Goal: Check status: Check status

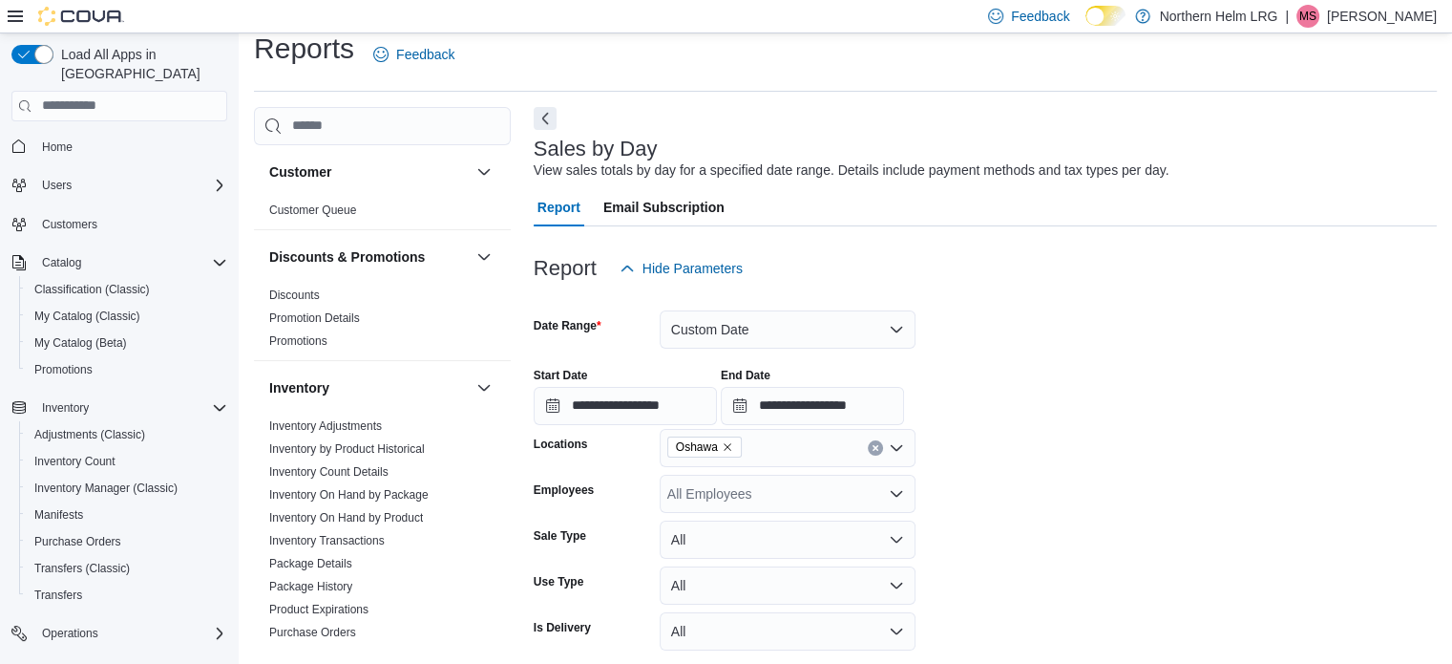
scroll to position [44, 0]
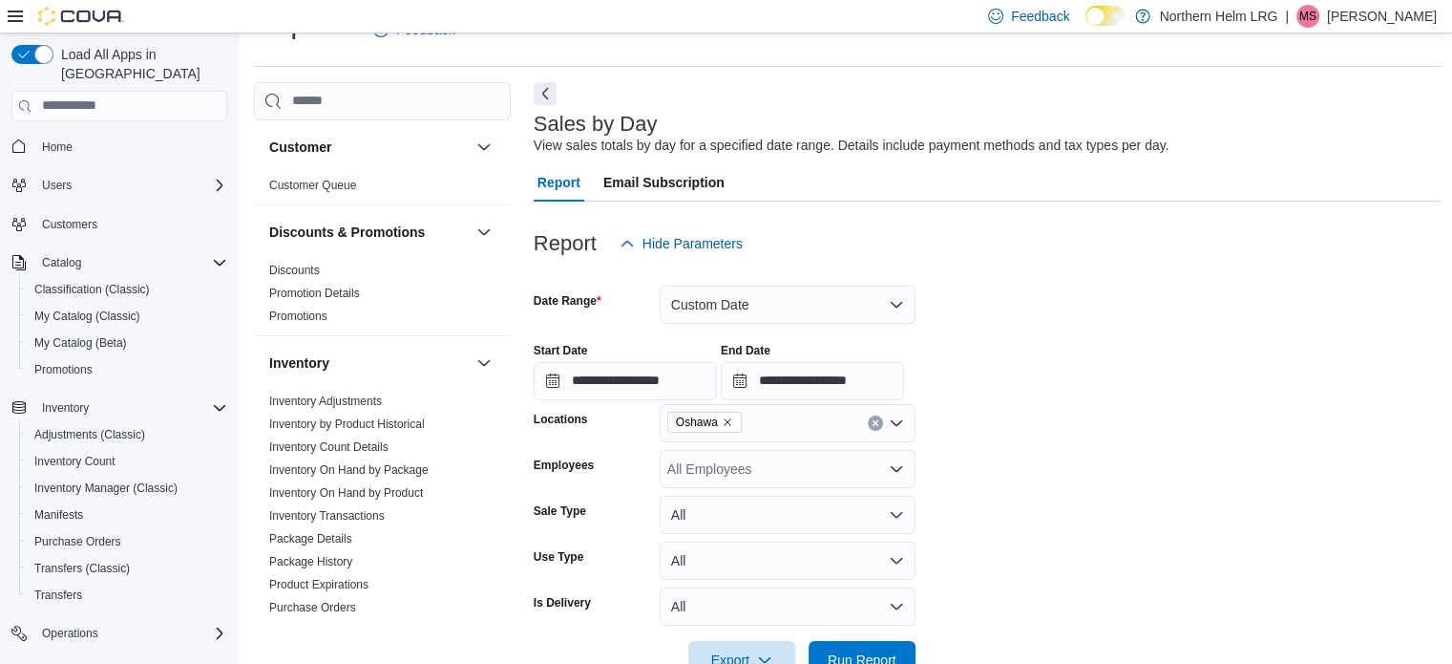
click at [1000, 315] on form "**********" at bounding box center [988, 471] width 909 height 416
click at [668, 385] on input "**********" at bounding box center [625, 381] width 183 height 38
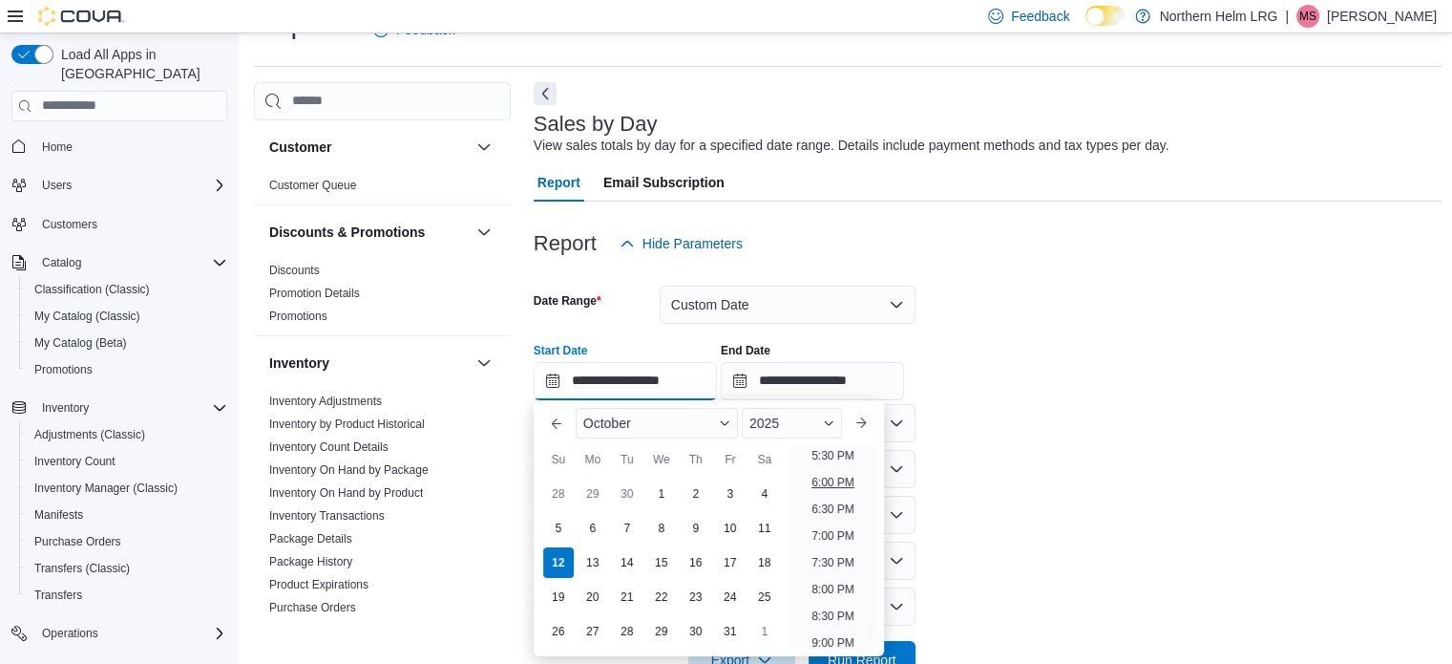
scroll to position [936, 0]
click at [833, 490] on li "6:00 PM" at bounding box center [833, 488] width 58 height 23
type input "**********"
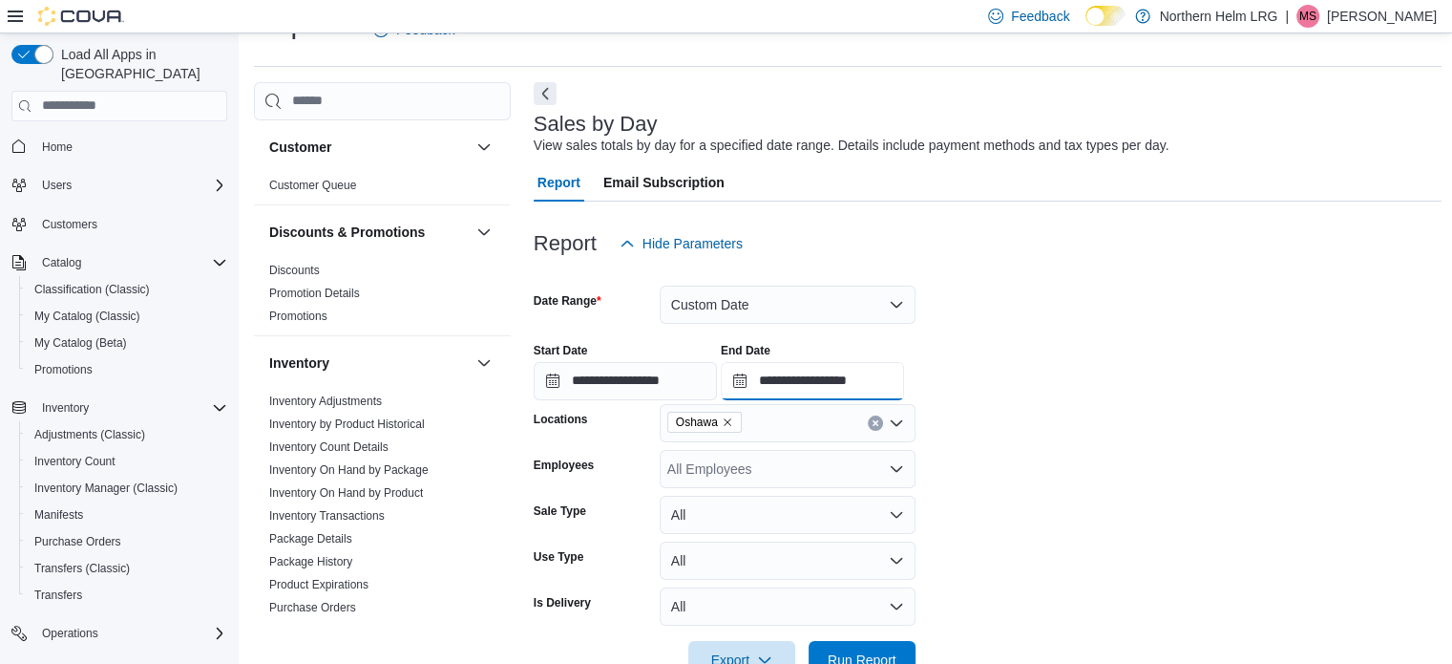
click at [861, 384] on input "**********" at bounding box center [812, 381] width 183 height 38
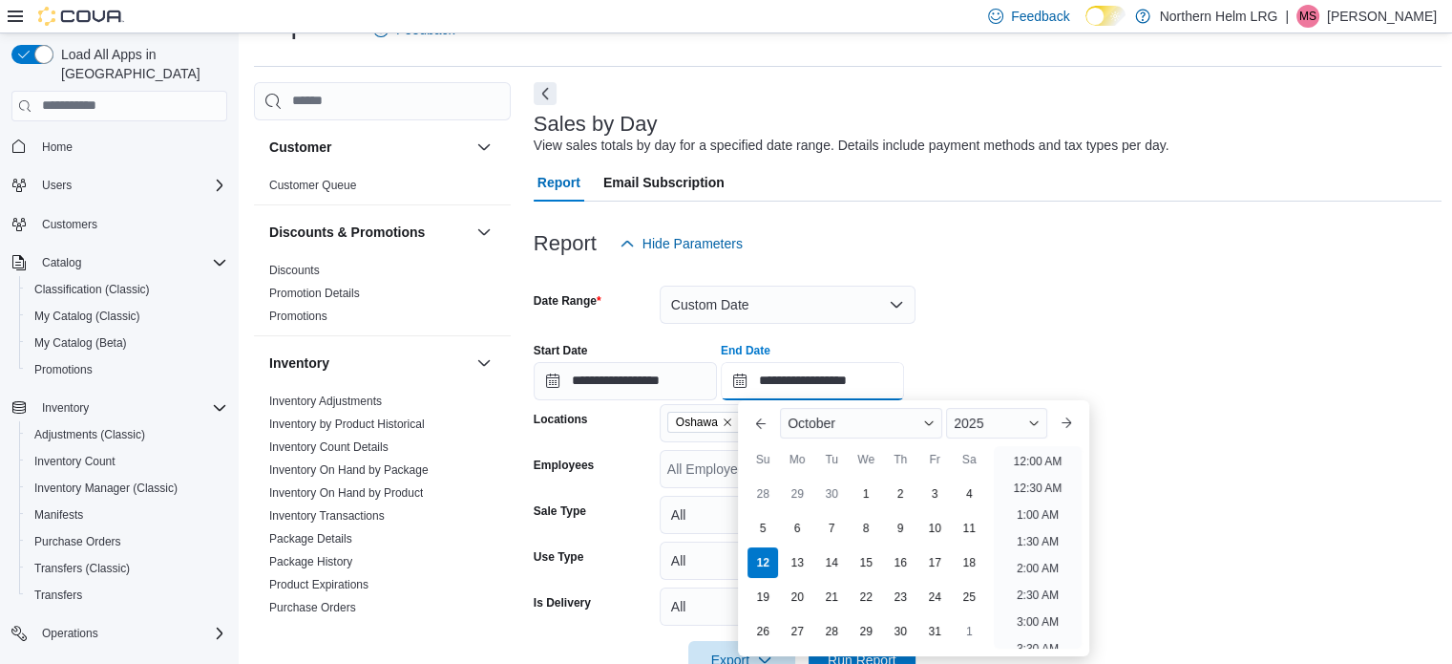
scroll to position [1022, 0]
click at [1042, 510] on li "8:00 PM" at bounding box center [1038, 509] width 58 height 23
type input "**********"
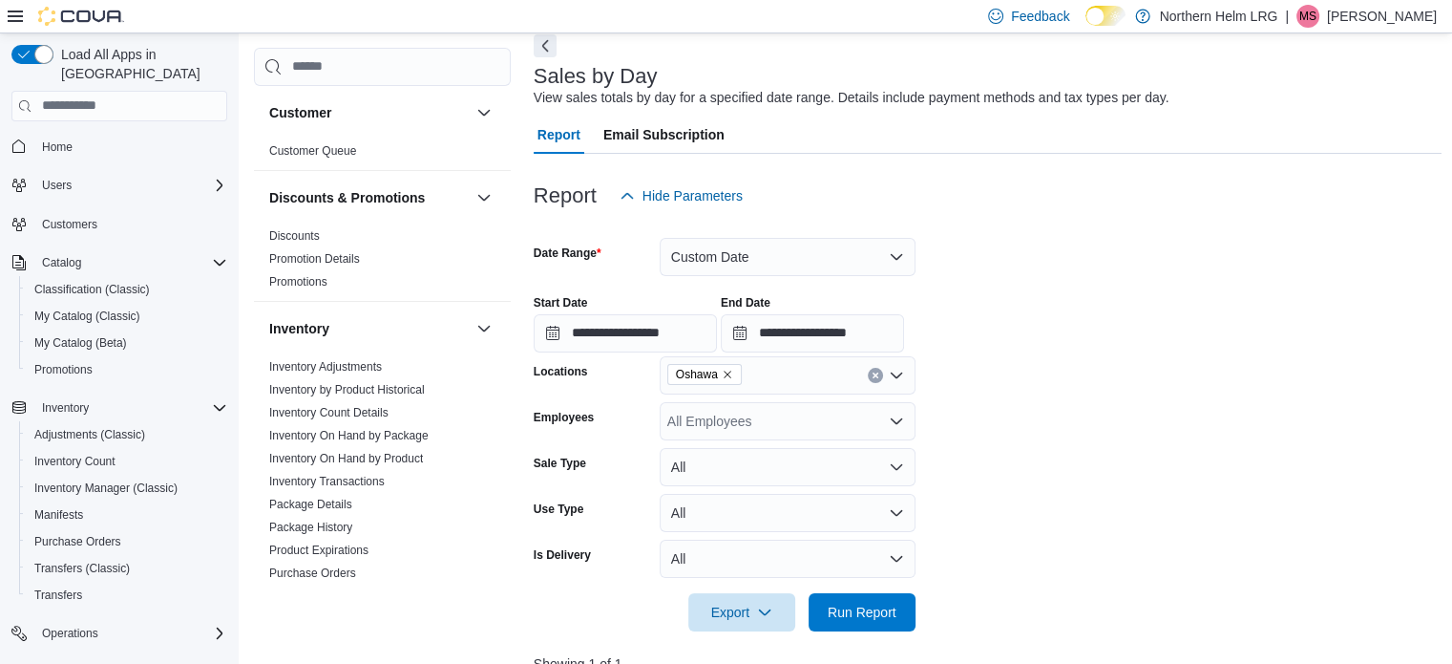
scroll to position [94, 0]
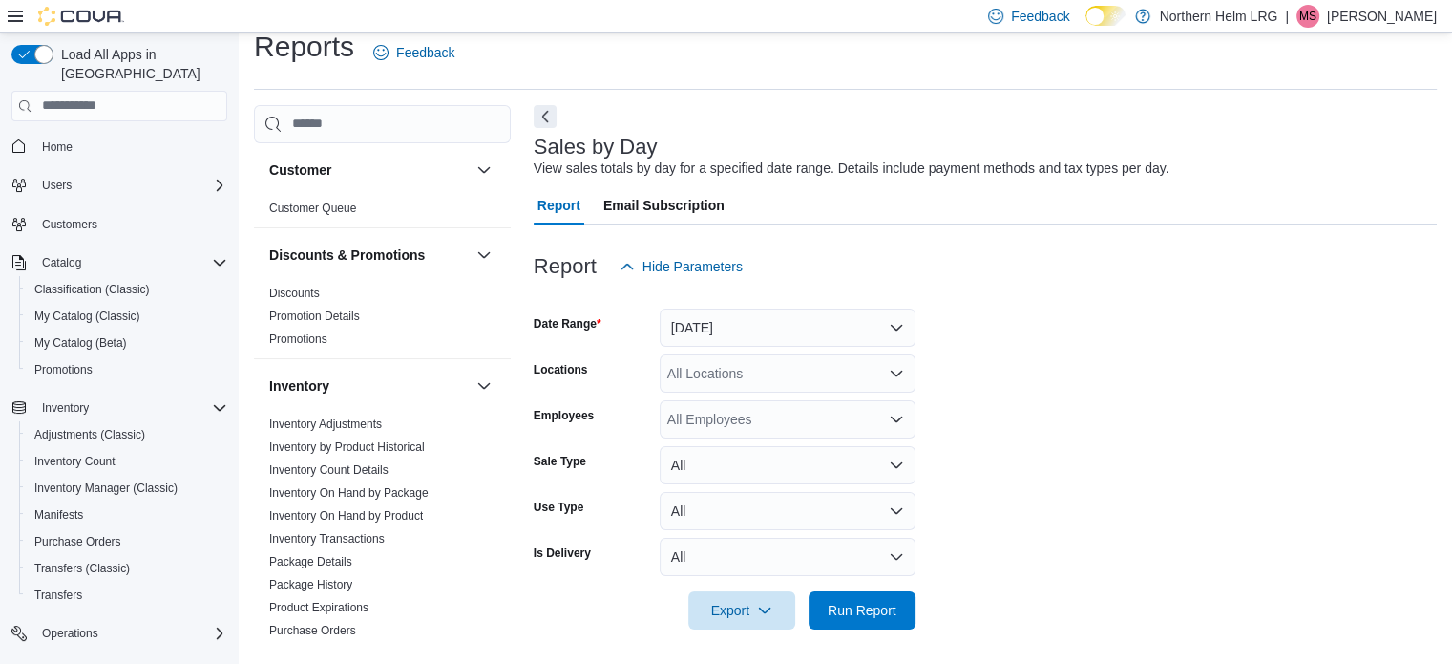
scroll to position [24, 0]
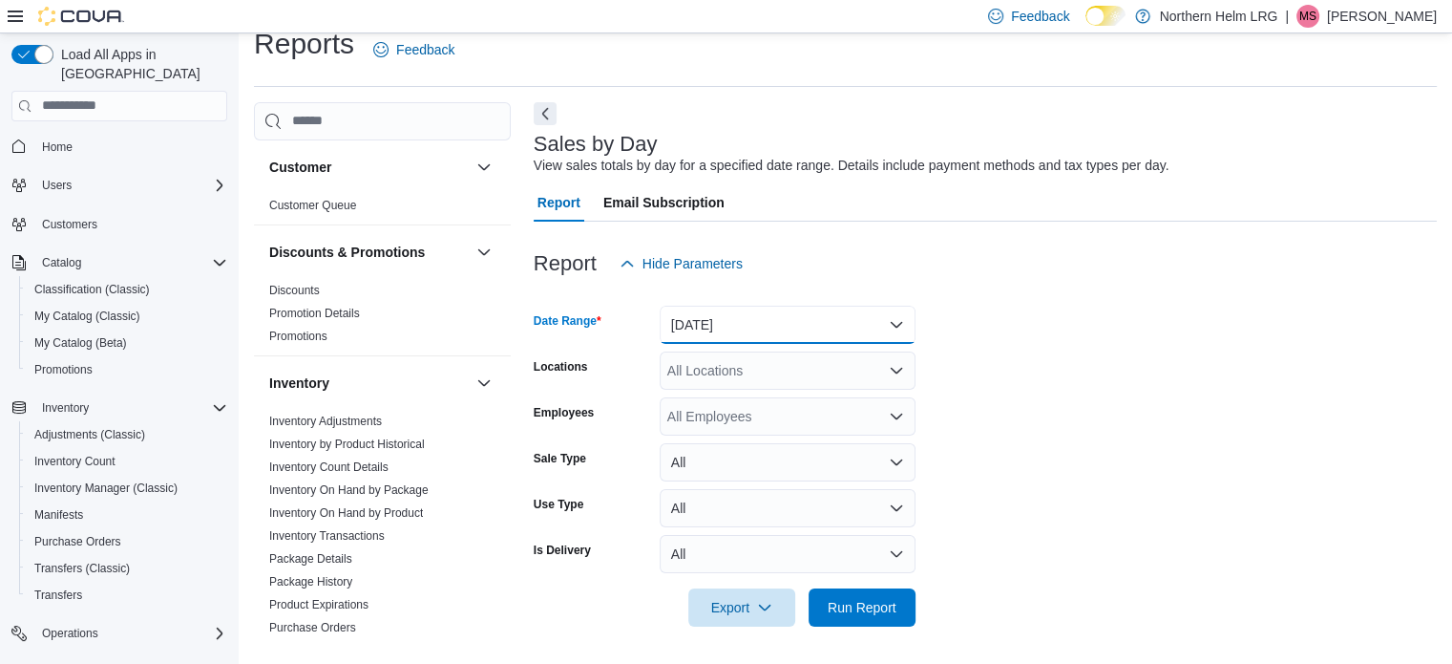
click at [668, 315] on button "Yesterday" at bounding box center [788, 325] width 256 height 38
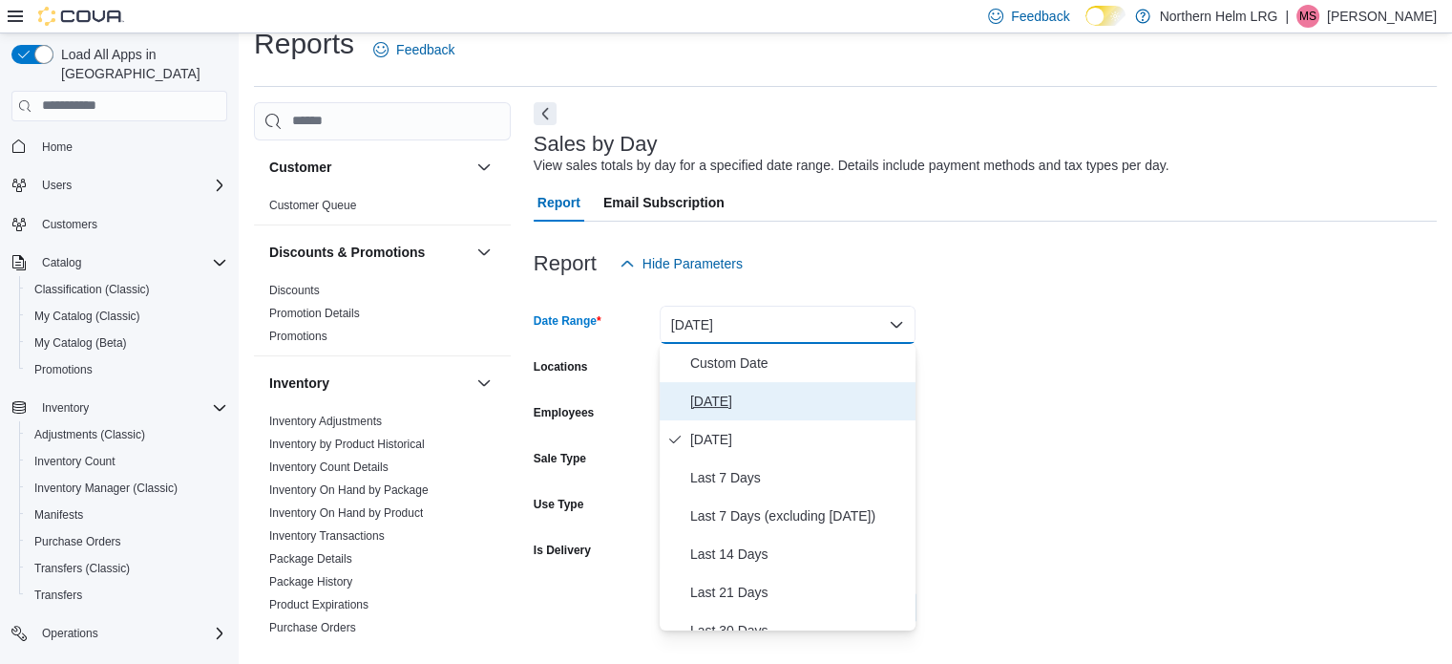
click at [707, 400] on span "Today" at bounding box center [799, 401] width 218 height 23
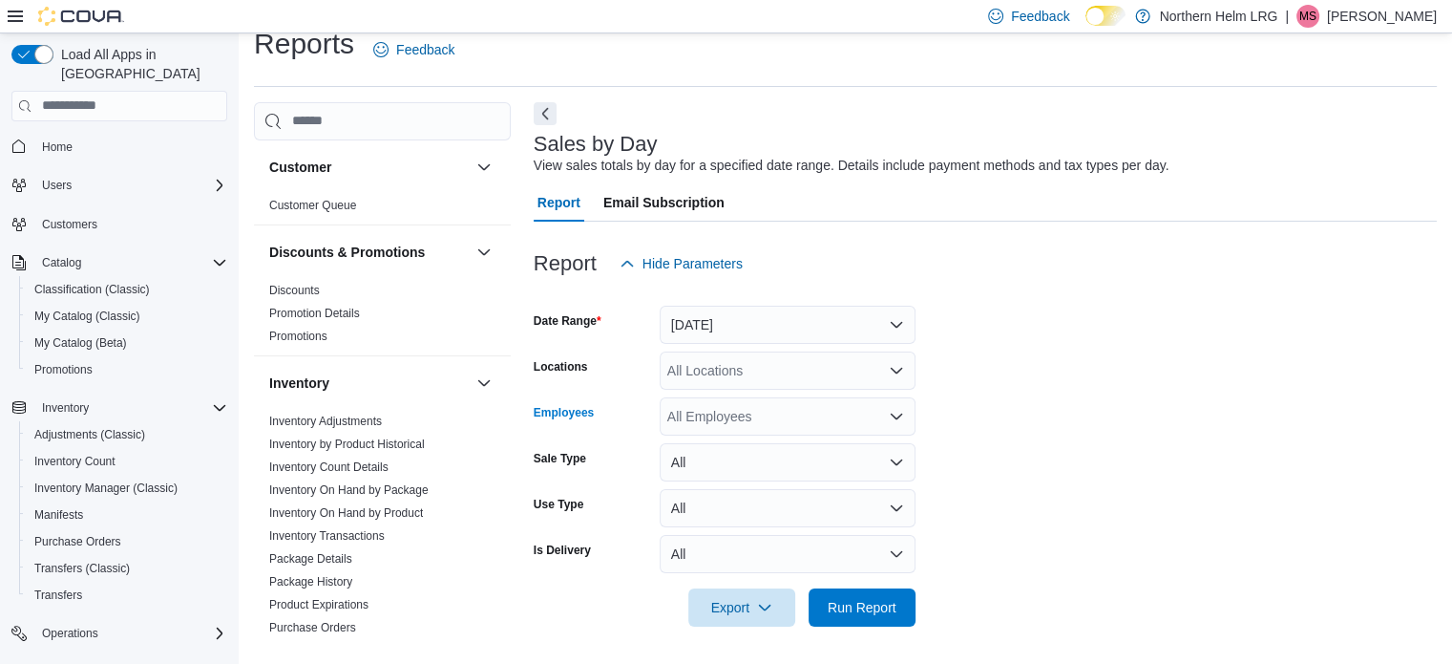
click at [707, 400] on div "All Employees" at bounding box center [788, 416] width 256 height 38
click at [720, 313] on button "Today" at bounding box center [788, 325] width 256 height 38
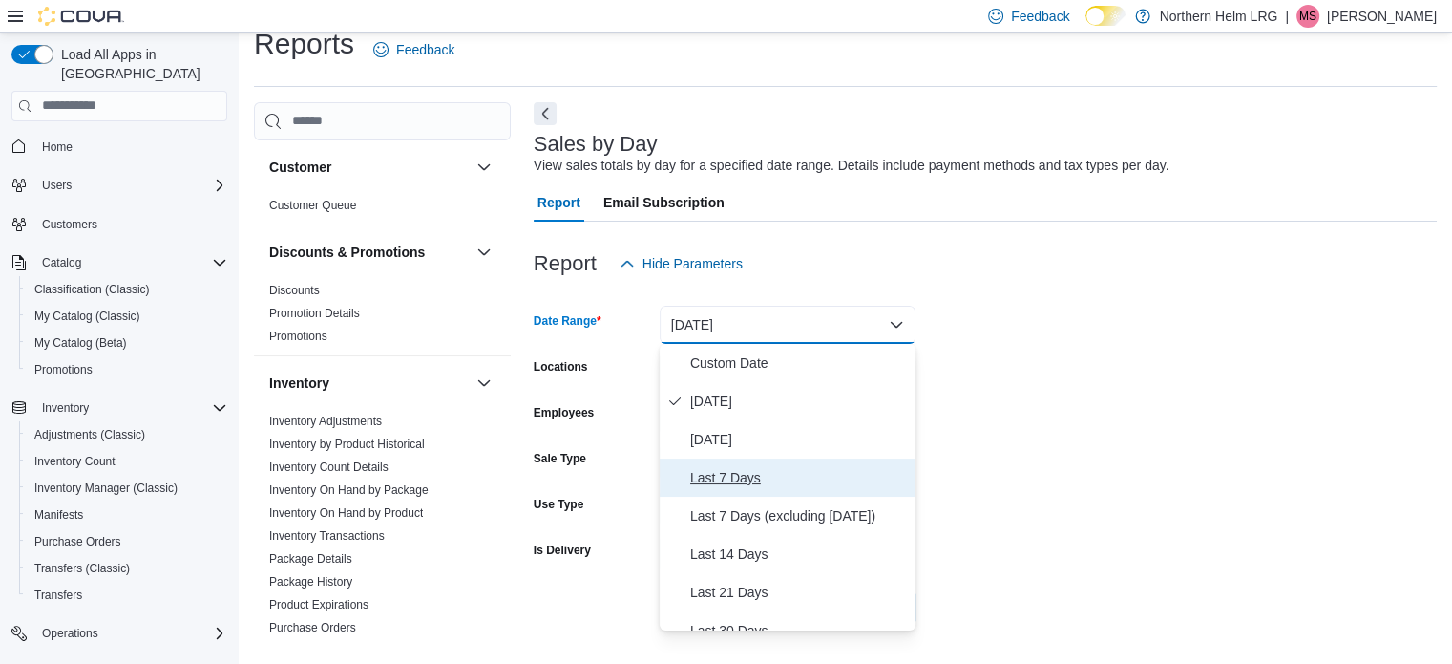
click at [730, 473] on span "Last 7 Days" at bounding box center [799, 477] width 218 height 23
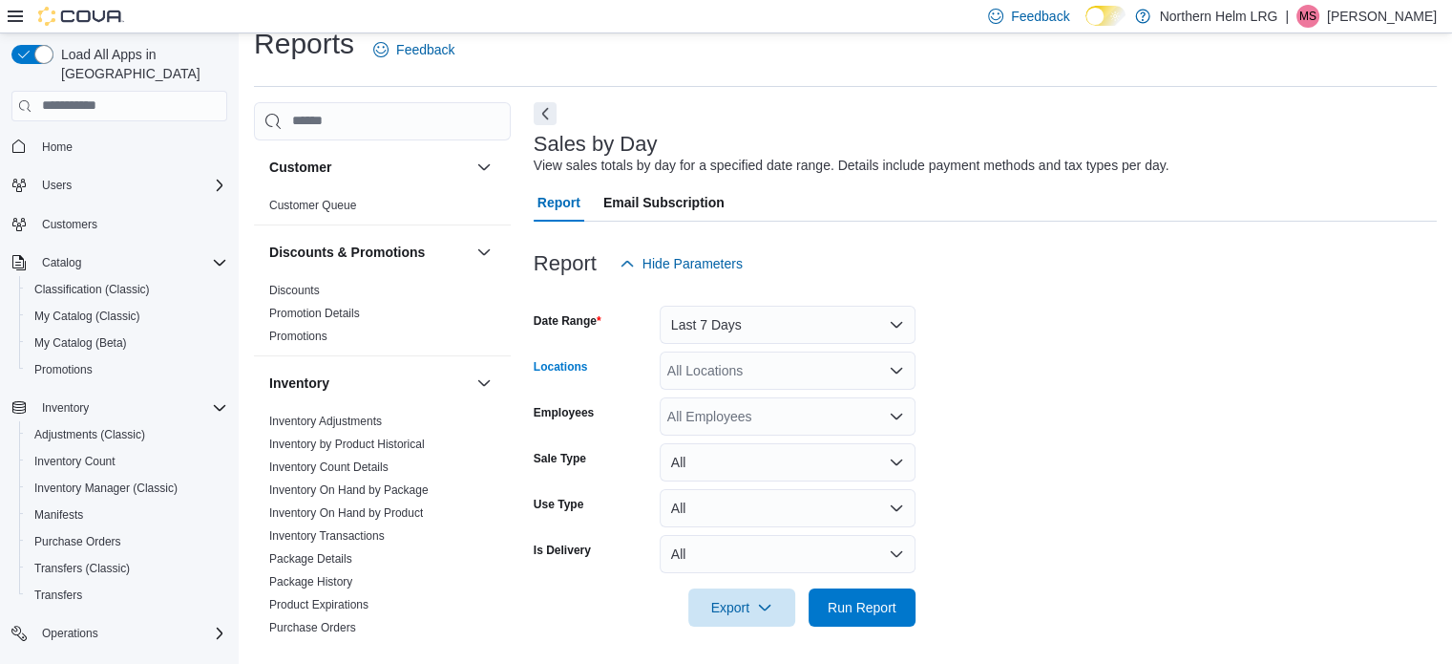
click at [737, 364] on div "All Locations" at bounding box center [788, 370] width 256 height 38
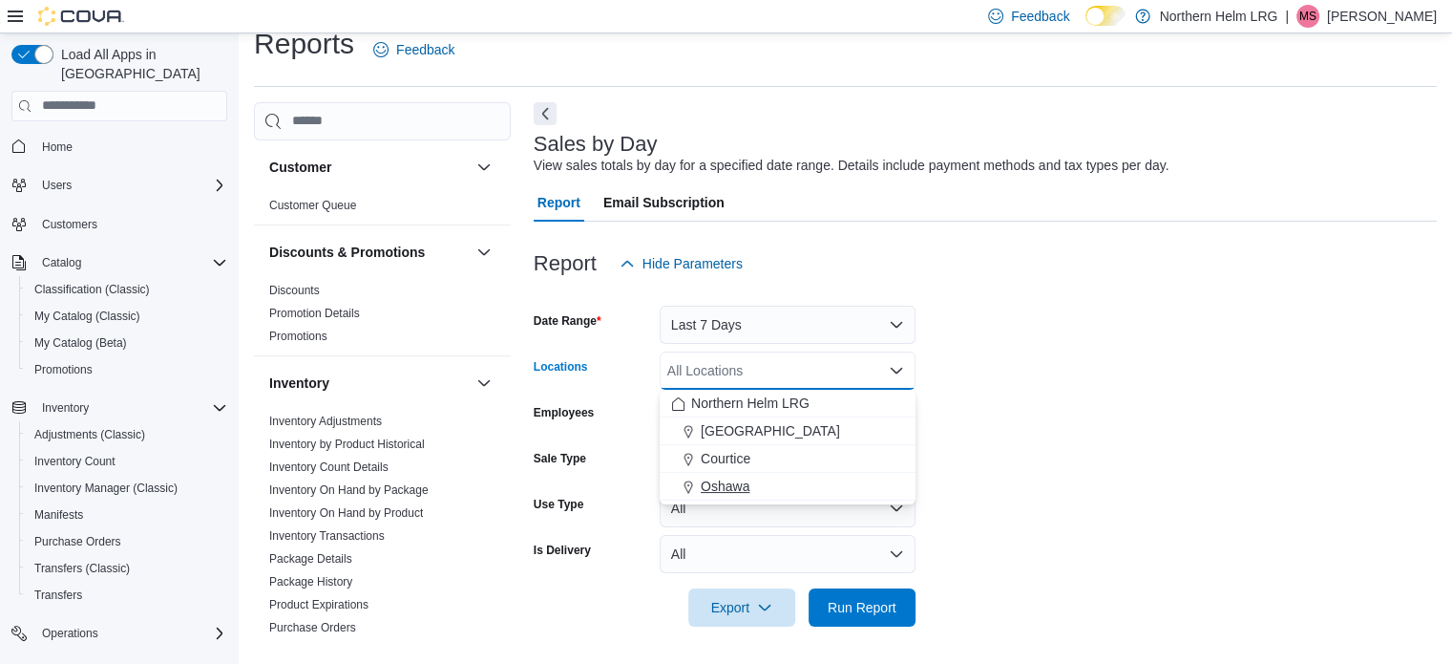
click at [744, 484] on span "Oshawa" at bounding box center [725, 486] width 49 height 19
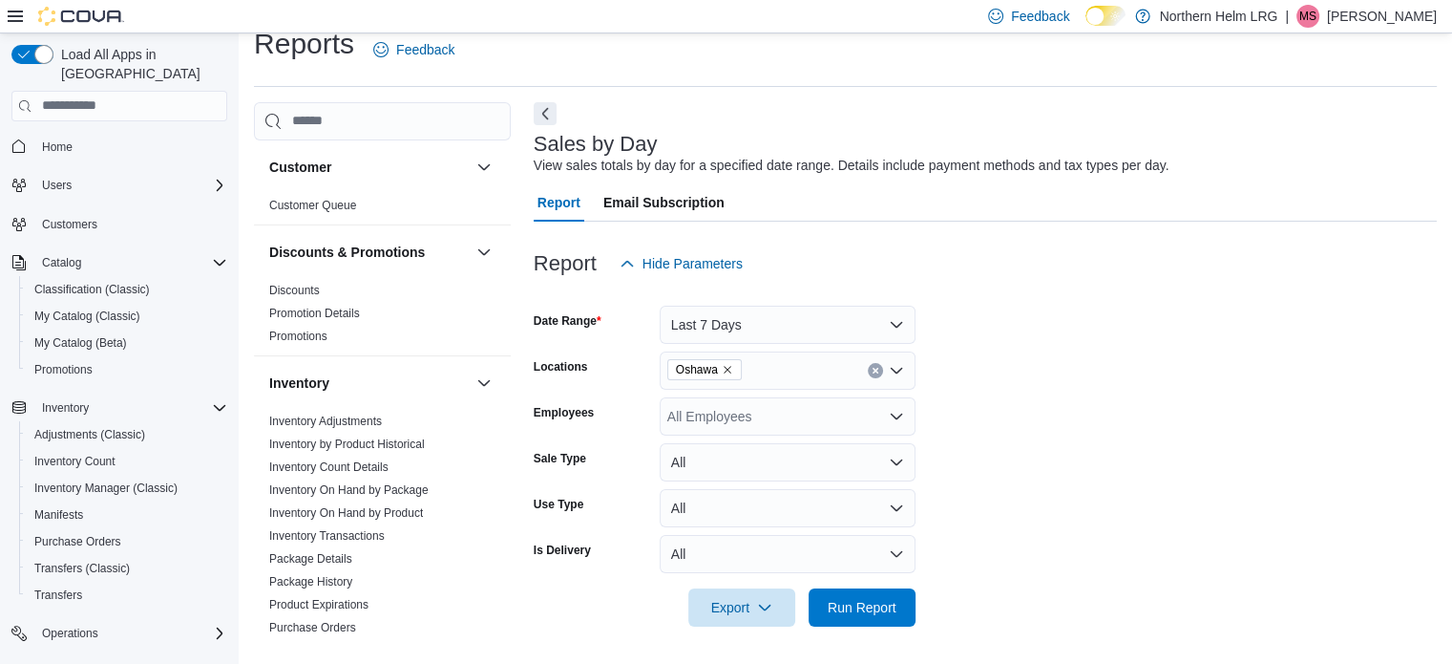
click at [642, 450] on div "Sale Type" at bounding box center [593, 462] width 118 height 38
click at [697, 423] on div "All Employees" at bounding box center [788, 416] width 256 height 38
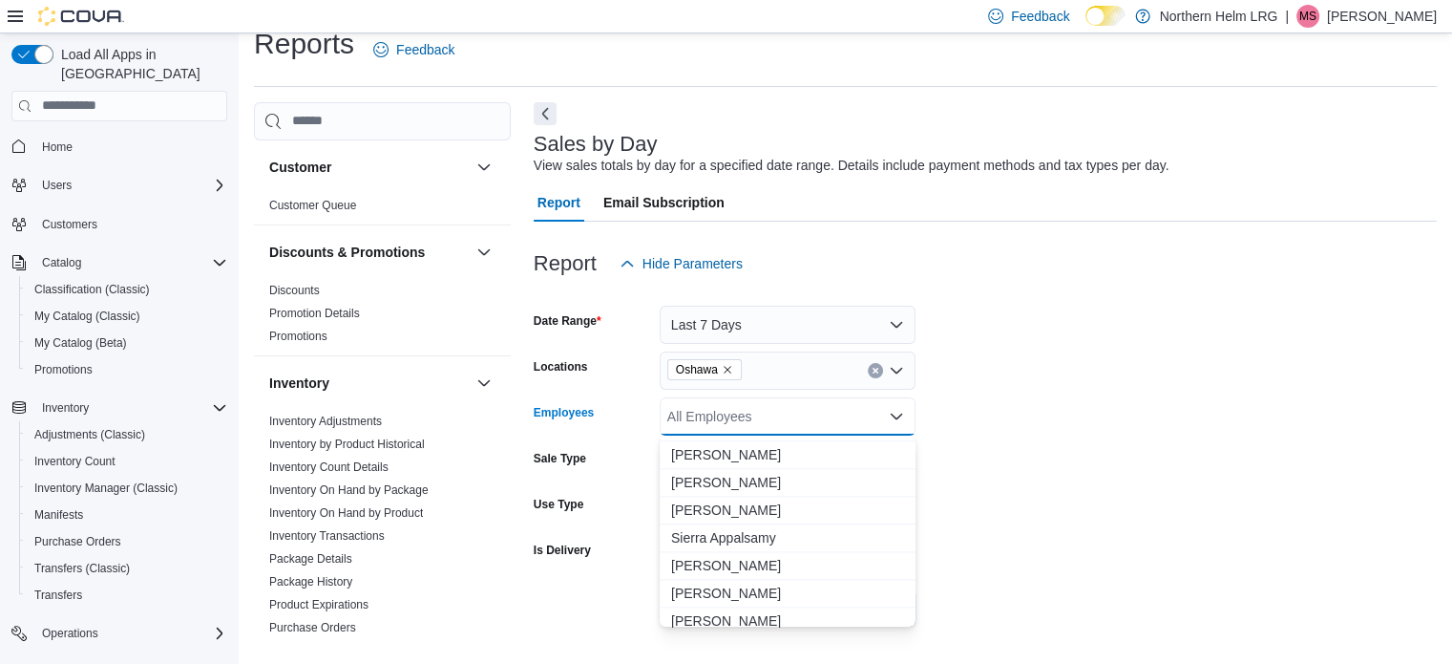
scroll to position [2412, 0]
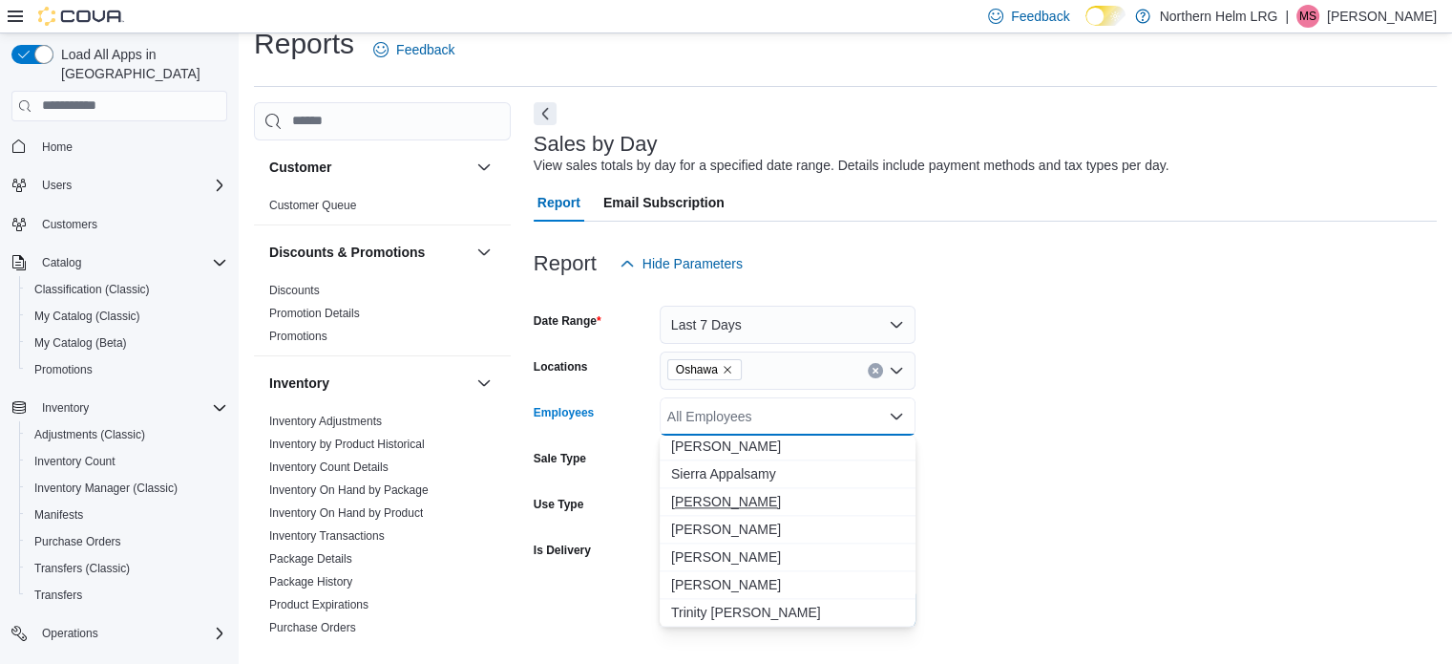
click at [748, 488] on button "Skyler Griswold" at bounding box center [788, 502] width 256 height 28
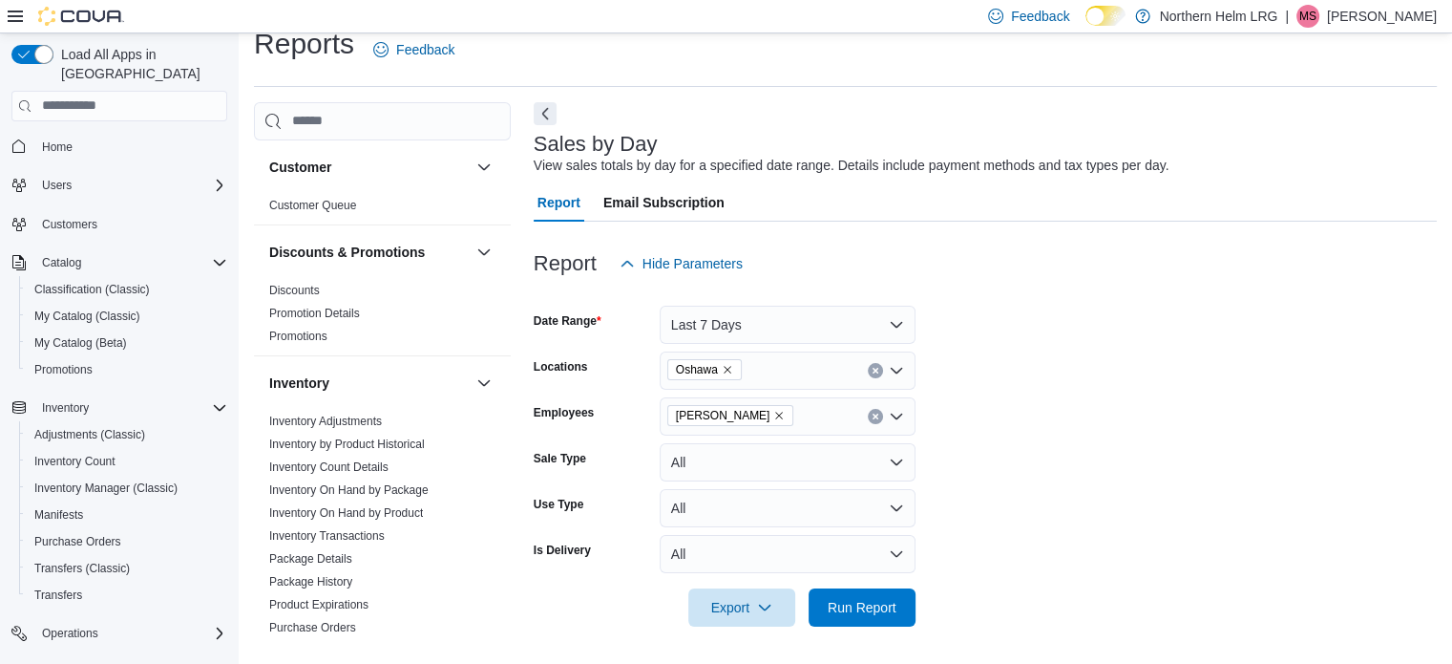
click at [1016, 456] on form "Date Range Last 7 Days Locations Oshawa Employees Skyler Griswold Sale Type All…" at bounding box center [985, 455] width 903 height 344
click at [725, 458] on button "All" at bounding box center [788, 462] width 256 height 38
click at [1027, 510] on form "Date Range Last 7 Days Locations Oshawa Employees Skyler Griswold Sale Type All…" at bounding box center [985, 455] width 903 height 344
click at [855, 606] on span "Run Report" at bounding box center [862, 606] width 69 height 19
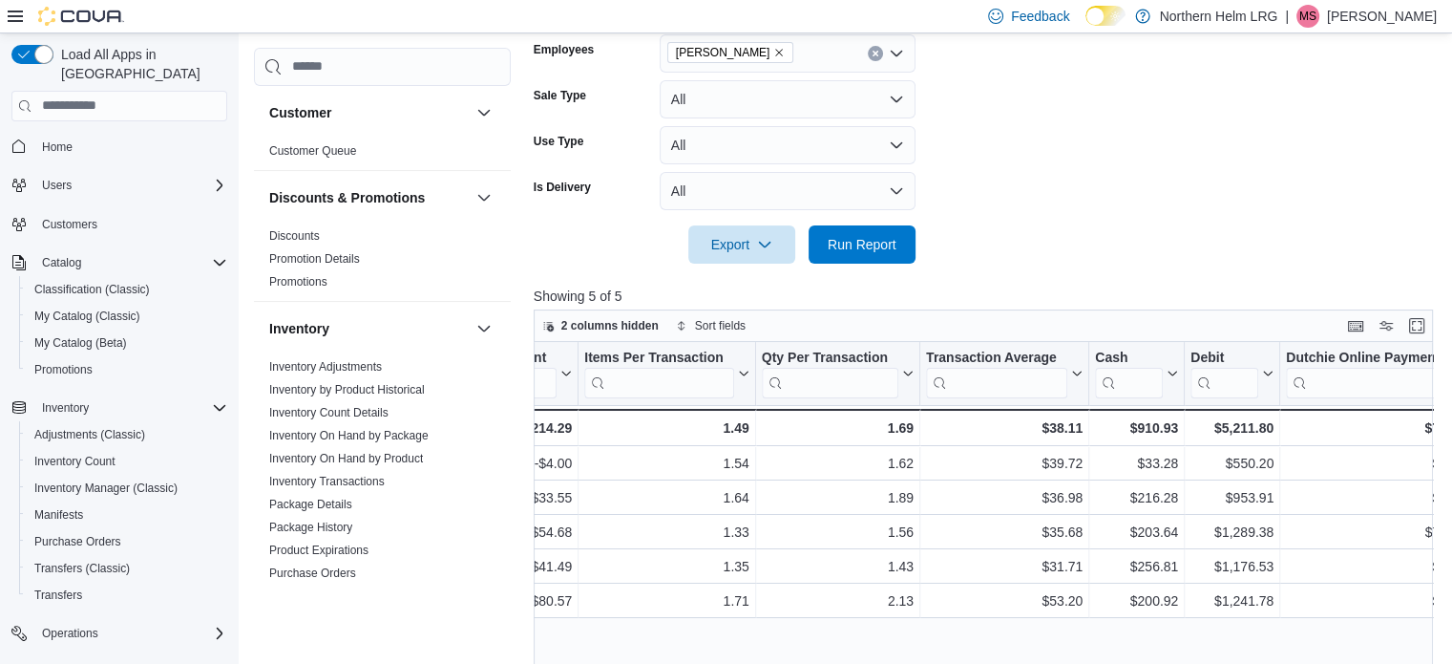
scroll to position [0, 1444]
